Goal: Transaction & Acquisition: Purchase product/service

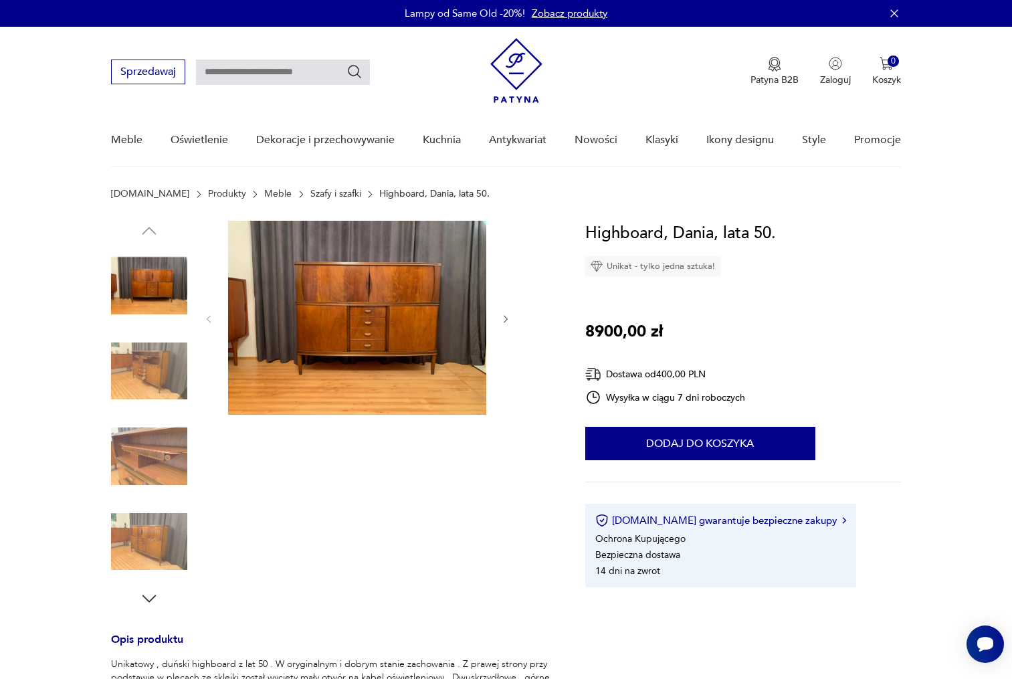
click at [153, 381] on img at bounding box center [149, 371] width 76 height 76
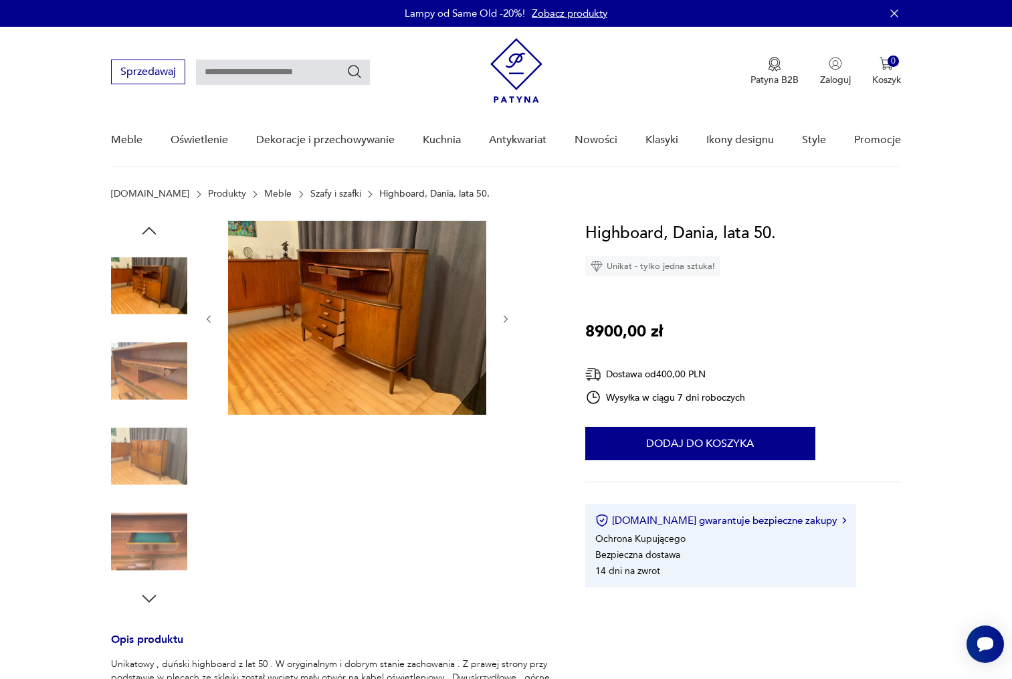
click at [158, 435] on img at bounding box center [149, 456] width 76 height 76
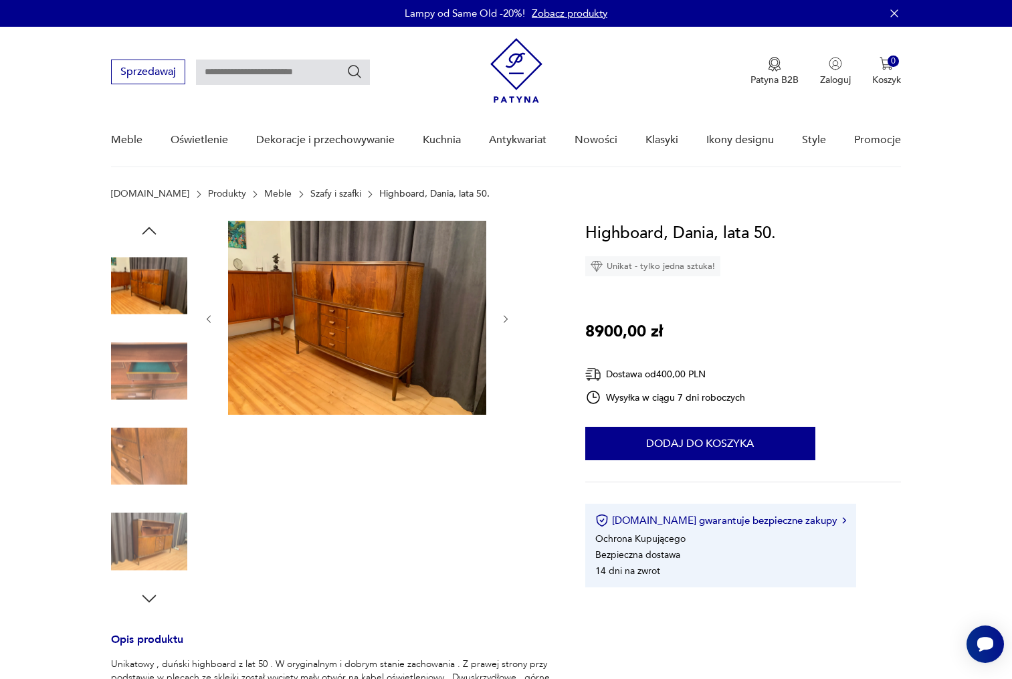
click at [159, 521] on img at bounding box center [149, 542] width 76 height 76
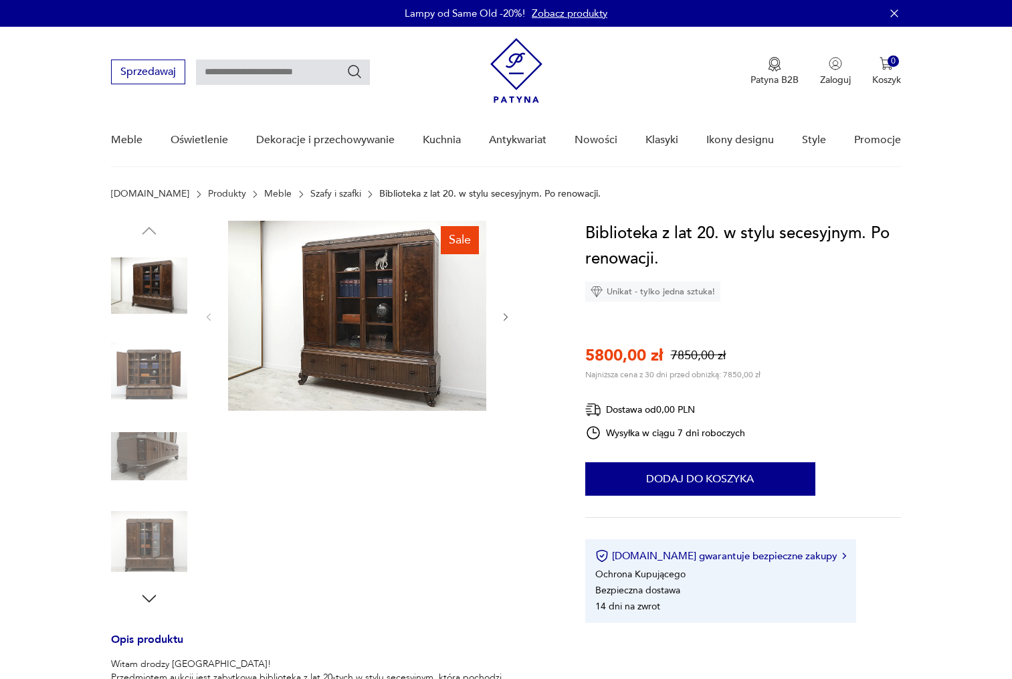
click at [357, 280] on img at bounding box center [357, 316] width 258 height 190
